Goal: Task Accomplishment & Management: Manage account settings

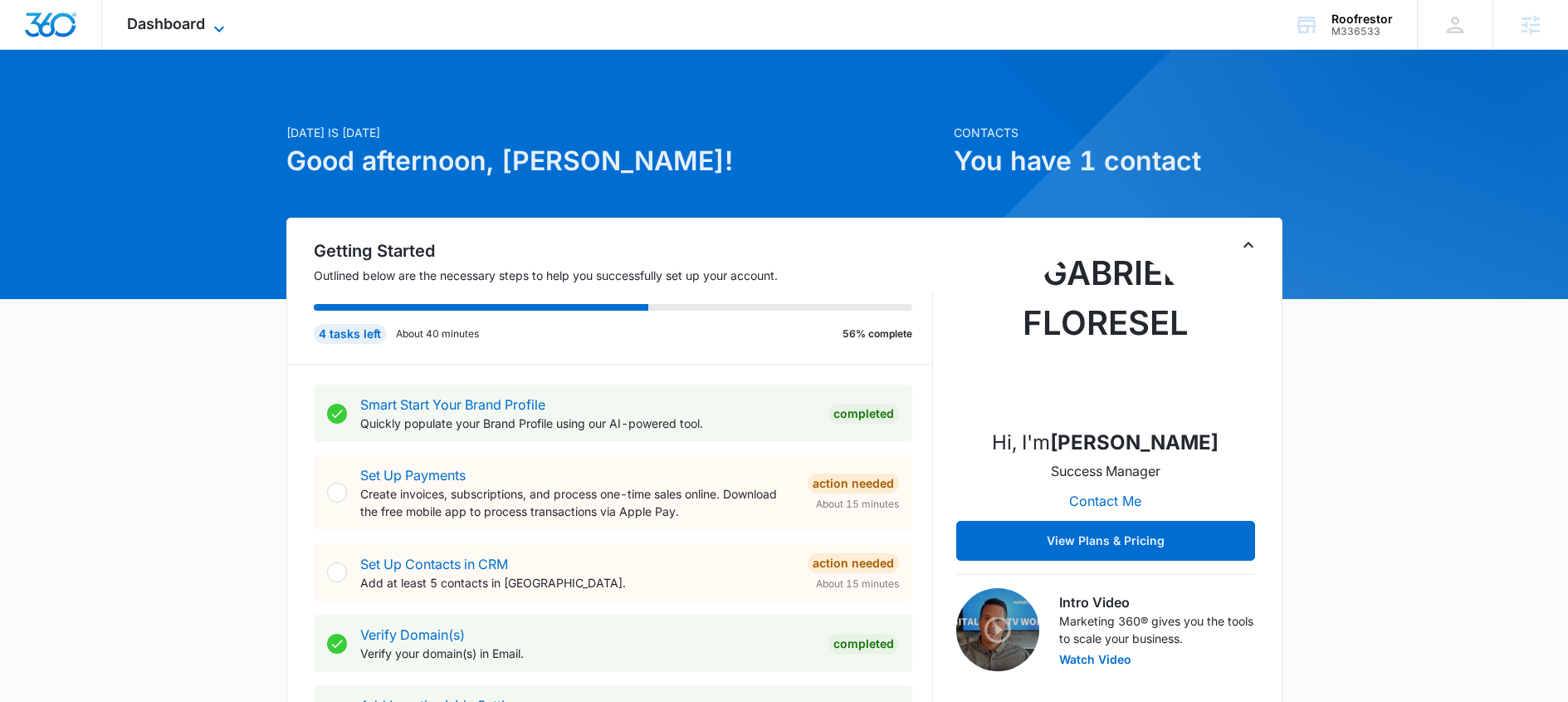
click at [198, 27] on span "Dashboard" at bounding box center [166, 23] width 78 height 17
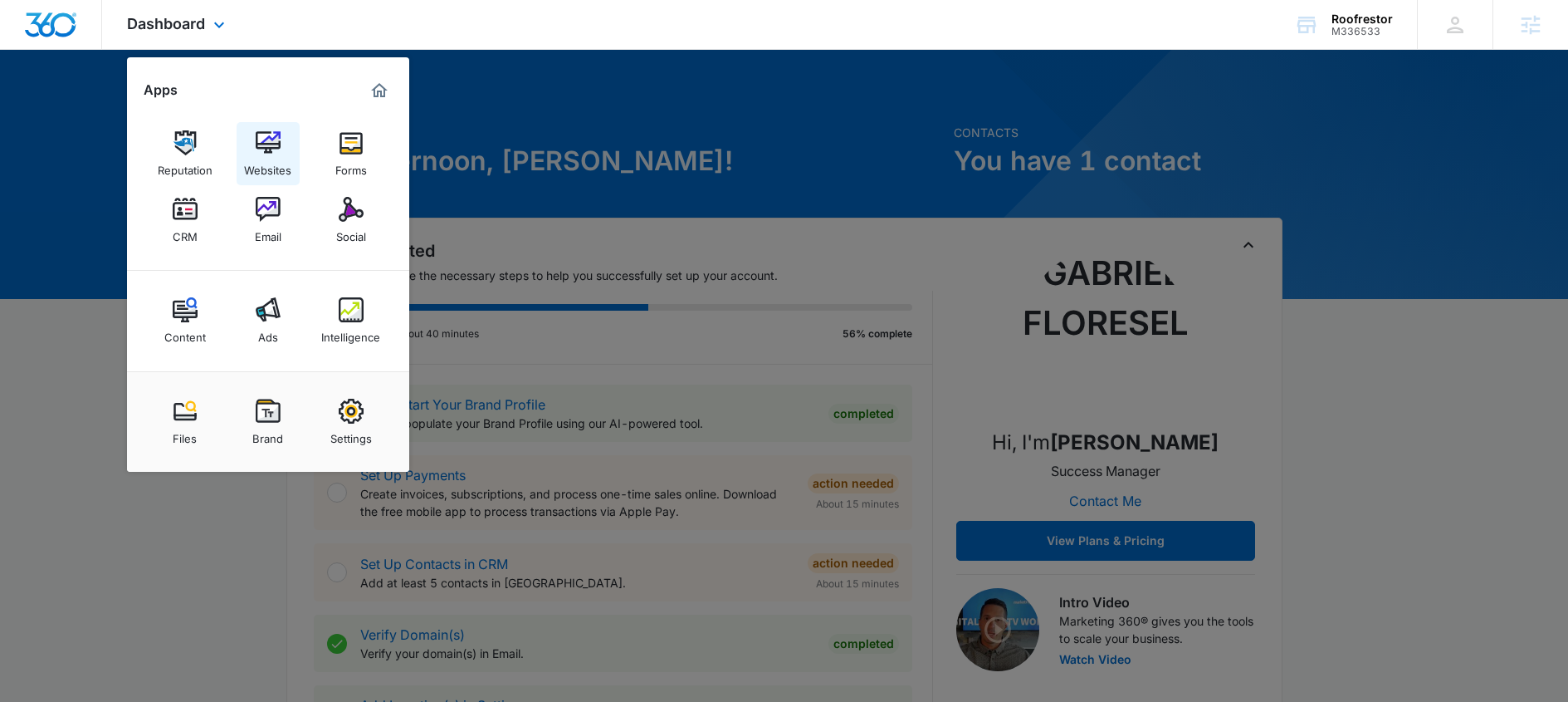
click at [293, 150] on link "Websites" at bounding box center [268, 154] width 63 height 63
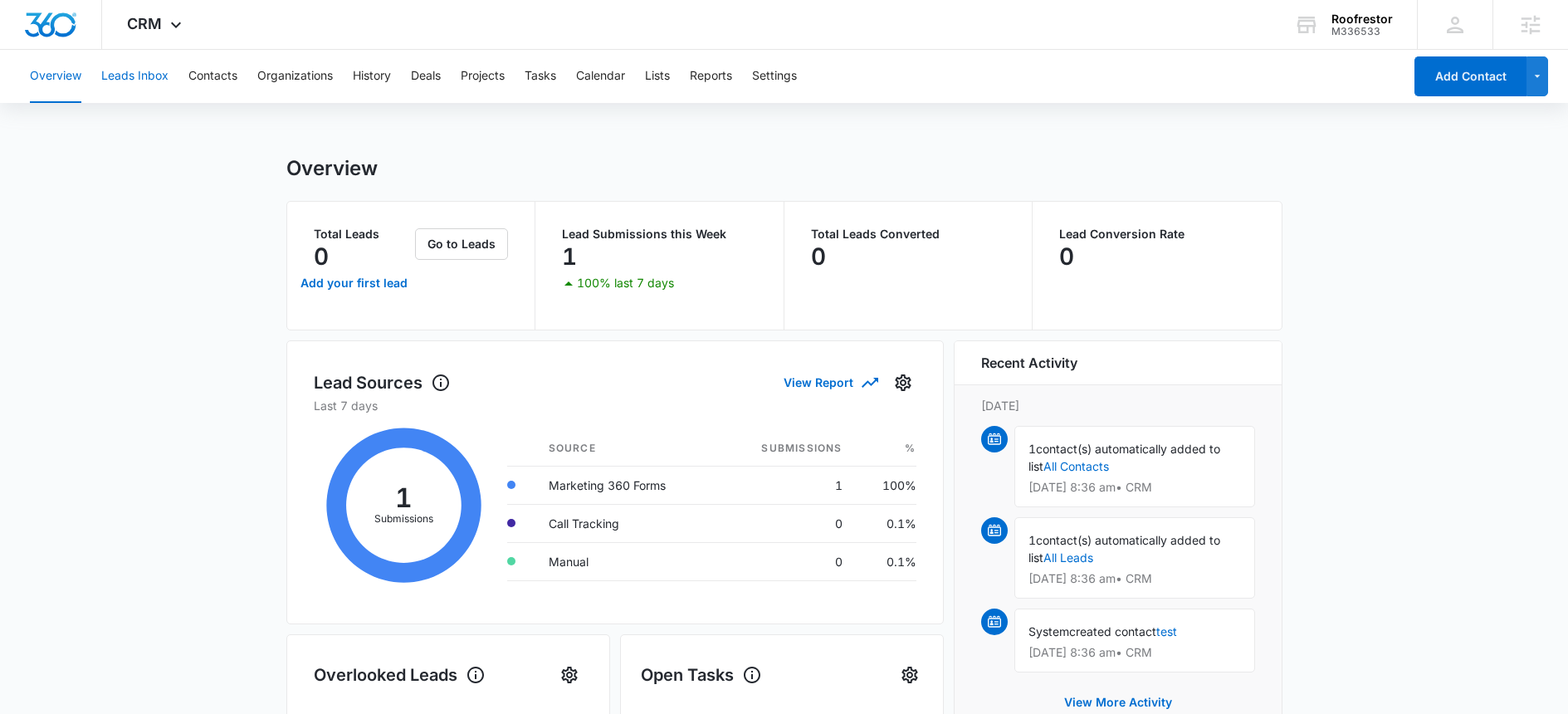
click at [160, 76] on button "Leads Inbox" at bounding box center [135, 76] width 67 height 53
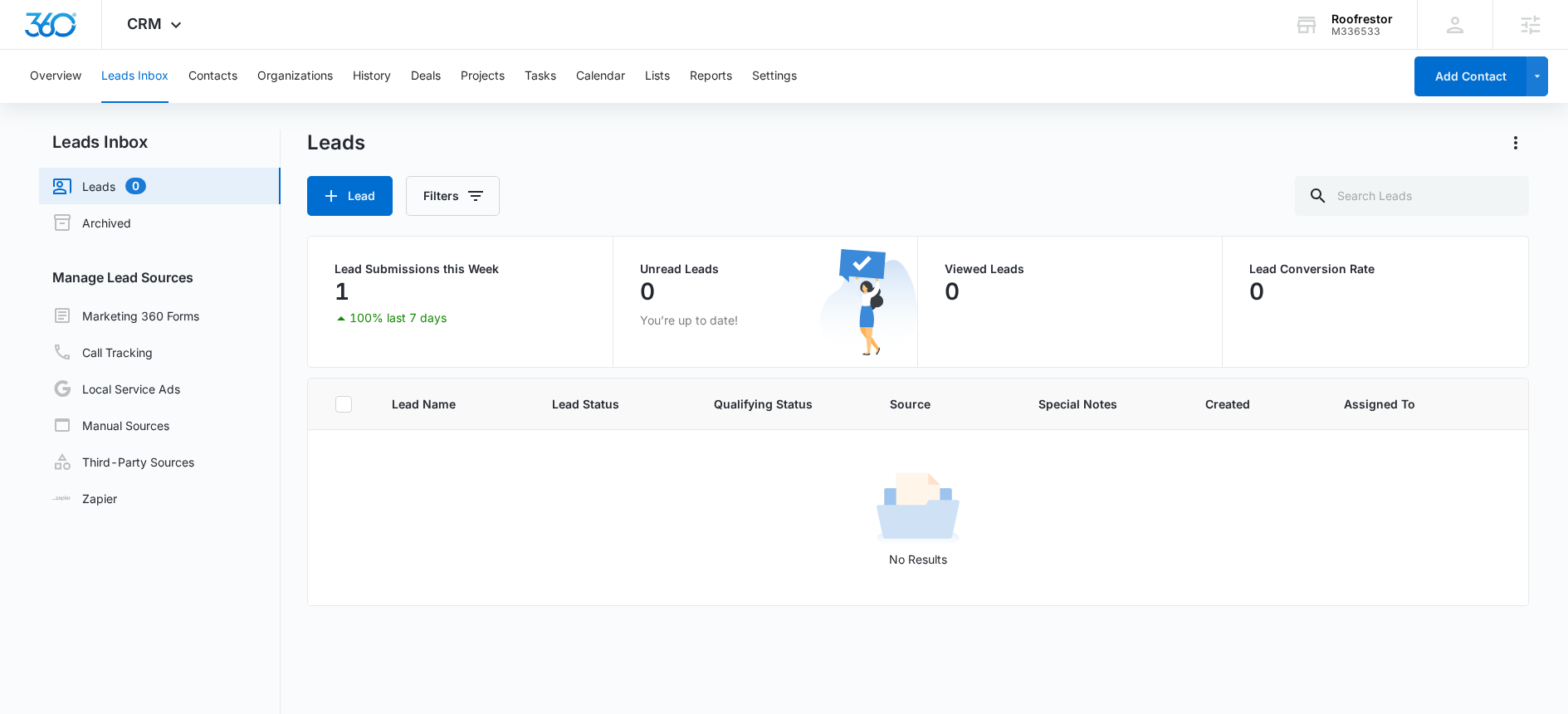
click at [361, 289] on div "1" at bounding box center [460, 291] width 251 height 33
click at [67, 24] on img "Dashboard" at bounding box center [51, 25] width 53 height 25
